Goal: Check status

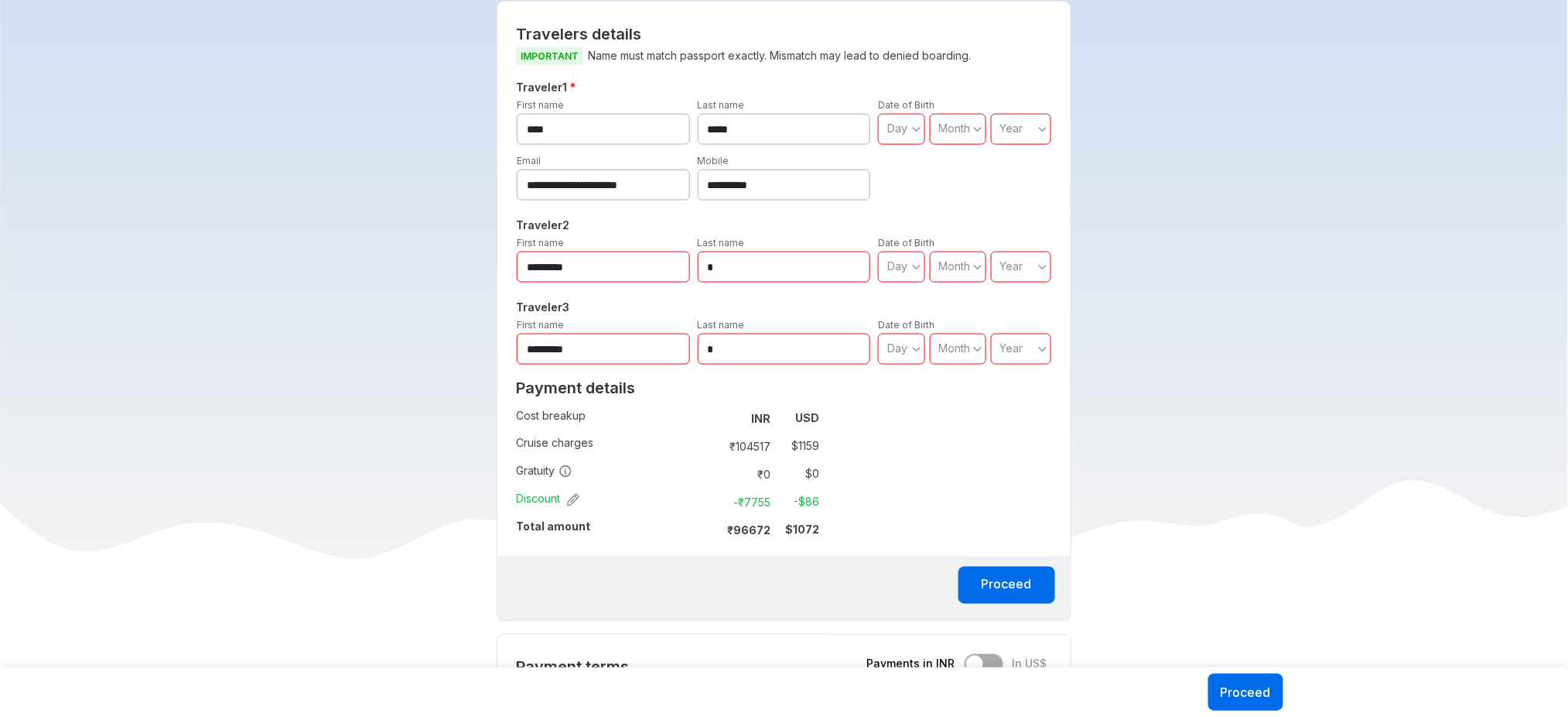
scroll to position [646, 0]
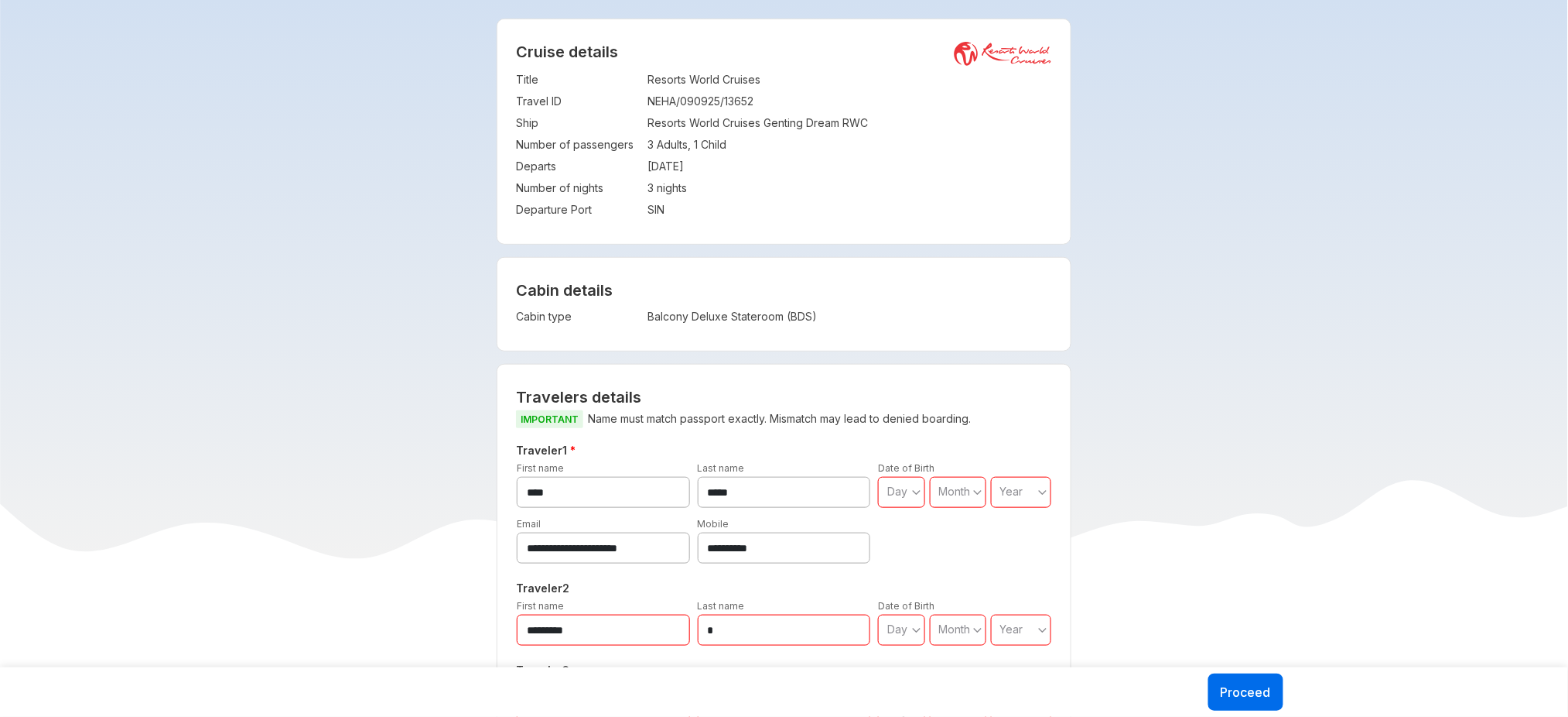
scroll to position [286, 0]
